Goal: Information Seeking & Learning: Learn about a topic

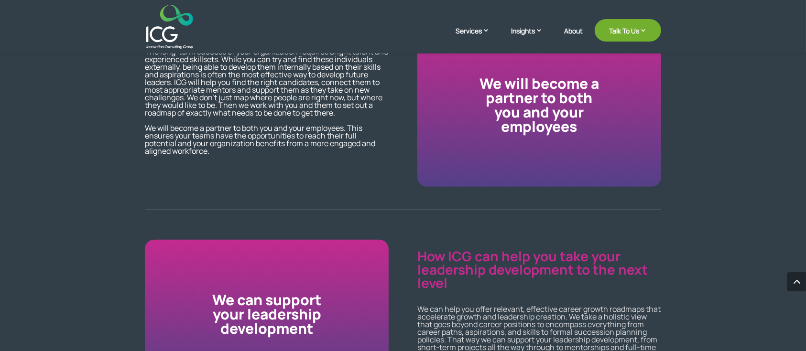
scroll to position [830, 0]
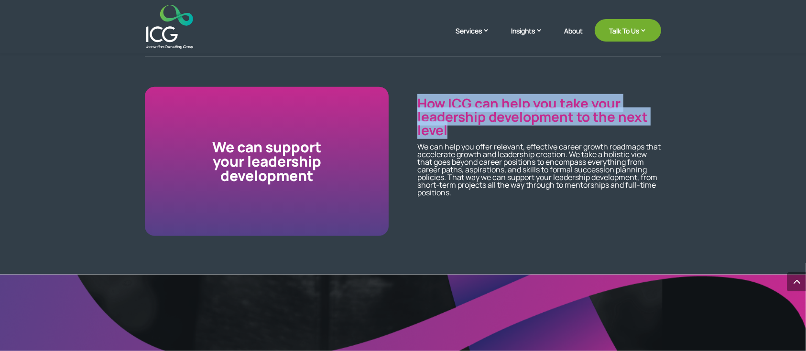
drag, startPoint x: 418, startPoint y: 102, endPoint x: 469, endPoint y: 131, distance: 59.3
click at [469, 131] on p "How ICG can help you take your leadership development to the next level" at bounding box center [539, 117] width 244 height 40
copy p "How ICG can help you take your leadership development to the next level"
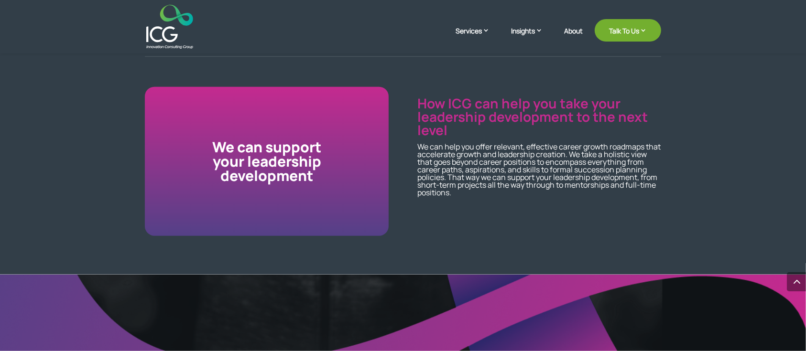
click at [424, 165] on p "We can help you offer relevant, effective career growth roadmaps that accelerat…" at bounding box center [539, 170] width 244 height 54
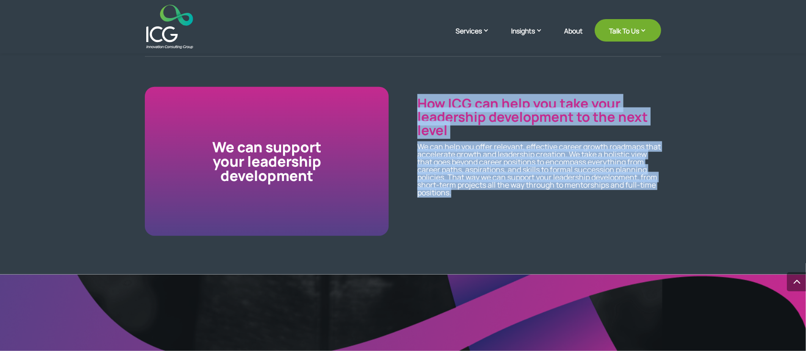
drag, startPoint x: 417, startPoint y: 103, endPoint x: 623, endPoint y: 193, distance: 224.7
click at [623, 193] on div "We can support your leadership development How ICG can help you take your leade…" at bounding box center [403, 168] width 516 height 162
copy div "How ICG can help you take your leadership development to the next level We can …"
click at [466, 144] on p "We can help you offer relevant, effective career growth roadmaps that accelerat…" at bounding box center [539, 170] width 244 height 54
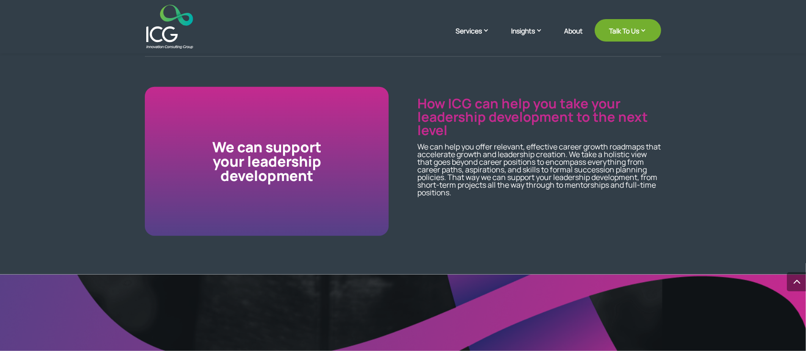
click at [535, 160] on p "We can help you offer relevant, effective career growth roadmaps that accelerat…" at bounding box center [539, 170] width 244 height 54
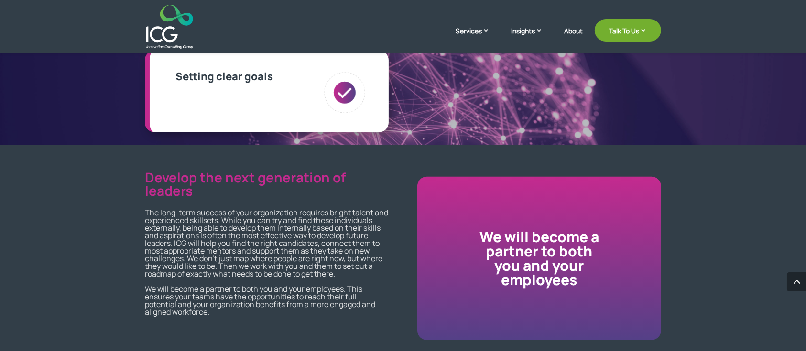
scroll to position [587, 0]
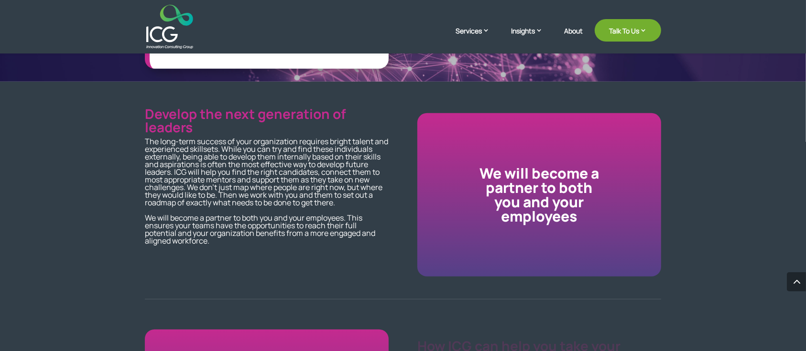
click at [185, 109] on p "Develop the next generation of leaders" at bounding box center [267, 120] width 244 height 27
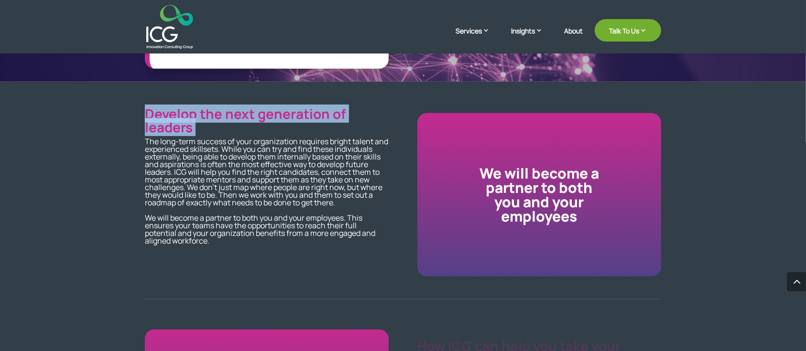
click at [185, 109] on p "Develop the next generation of leaders" at bounding box center [267, 120] width 244 height 27
copy div "Develop the next generation of leaders"
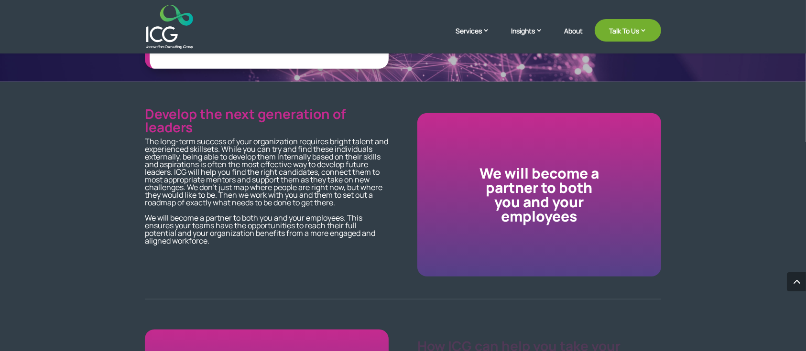
click at [538, 189] on p "We will become a partner to both you and your employees" at bounding box center [539, 194] width 244 height 57
click at [528, 189] on p "We will become a partner to both you and your employees" at bounding box center [539, 194] width 244 height 57
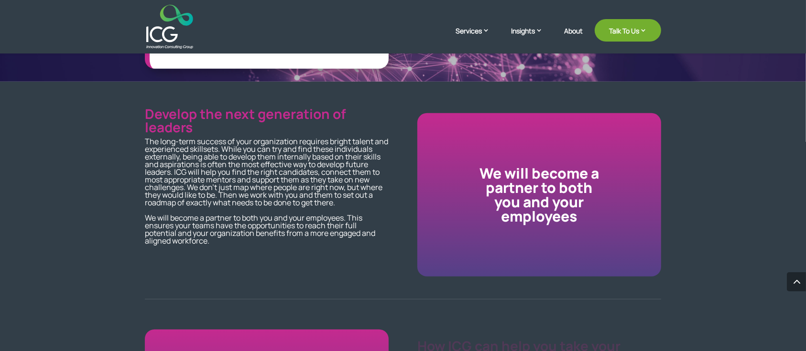
click at [486, 189] on p "We will become a partner to both you and your employees" at bounding box center [539, 194] width 244 height 57
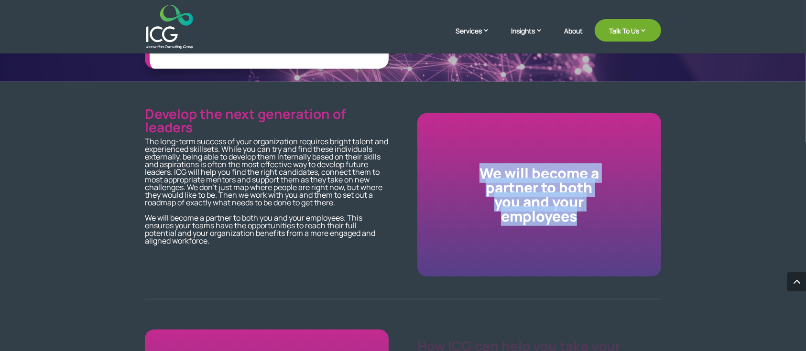
drag, startPoint x: 483, startPoint y: 176, endPoint x: 579, endPoint y: 222, distance: 106.7
click at [579, 222] on p "We will become a partner to both you and your employees" at bounding box center [539, 194] width 244 height 57
click at [571, 227] on div "We will become a partner to both you and your employees" at bounding box center [539, 194] width 244 height 163
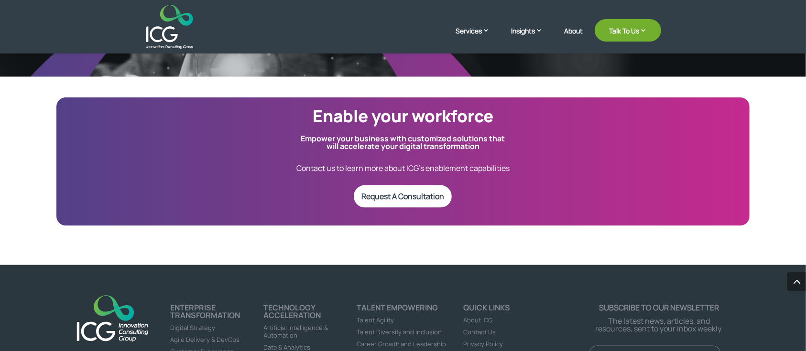
scroll to position [1224, 0]
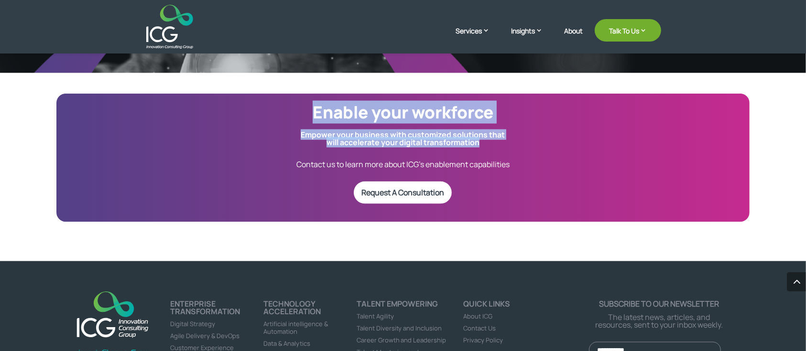
drag, startPoint x: 316, startPoint y: 113, endPoint x: 531, endPoint y: 143, distance: 217.2
click at [531, 143] on div "Enable your workforce Empower your business with customized solutions that will…" at bounding box center [403, 156] width 516 height 104
copy div "Enable your workforce Empower your business with customized solutions that will…"
